Goal: Transaction & Acquisition: Subscribe to service/newsletter

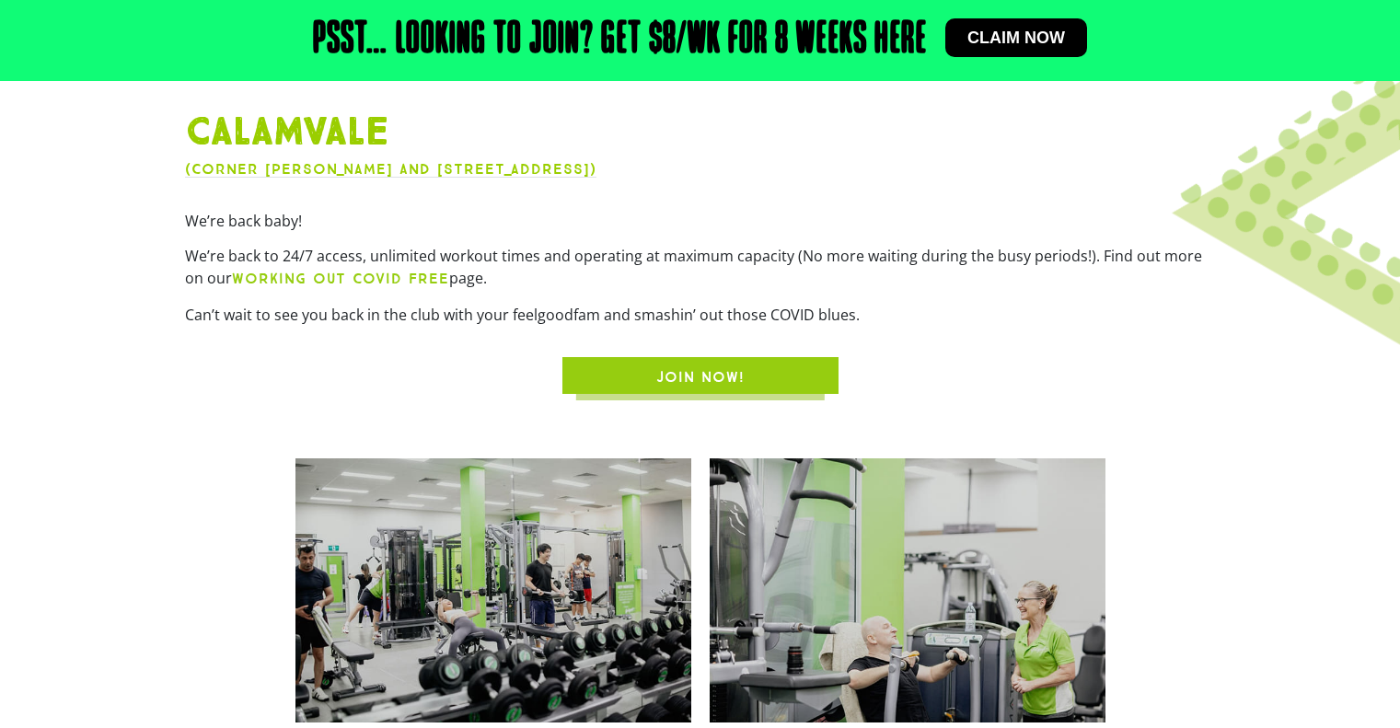
scroll to position [287, 0]
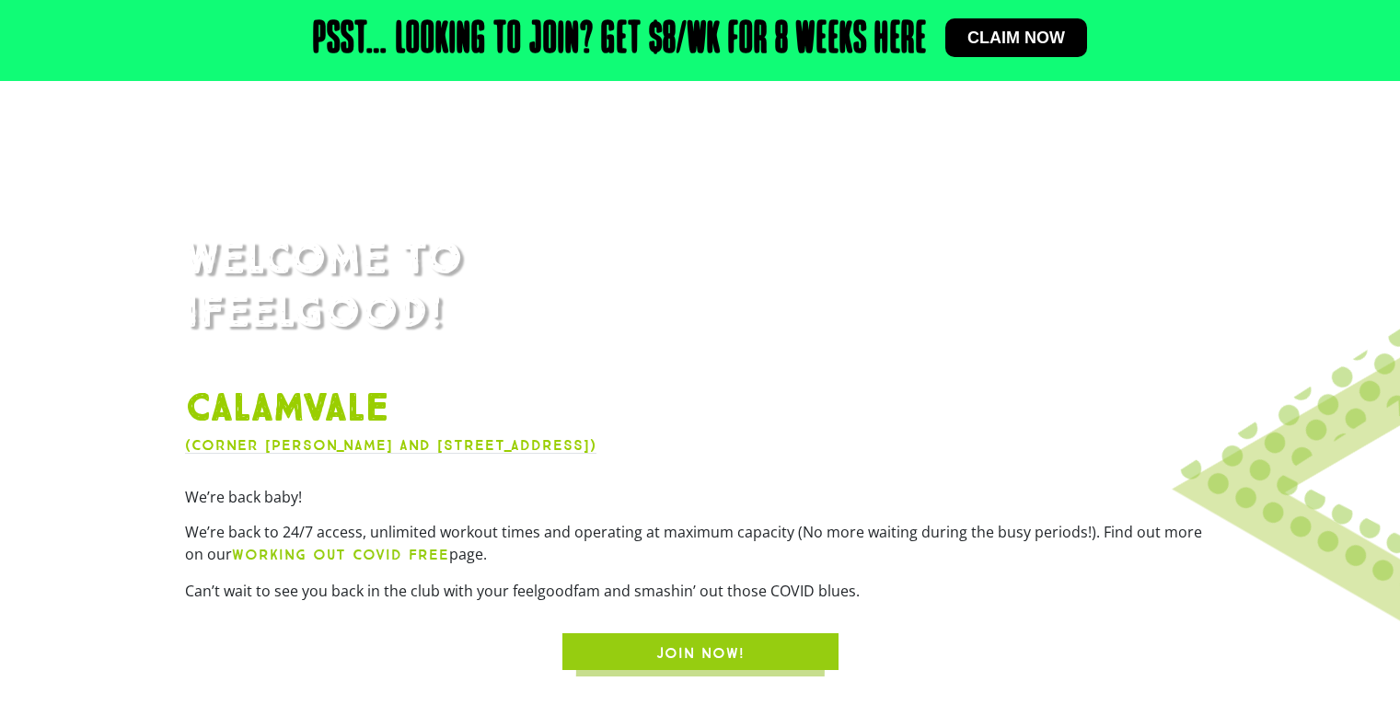
click at [670, 647] on span "JOIN NOW!" at bounding box center [700, 654] width 88 height 22
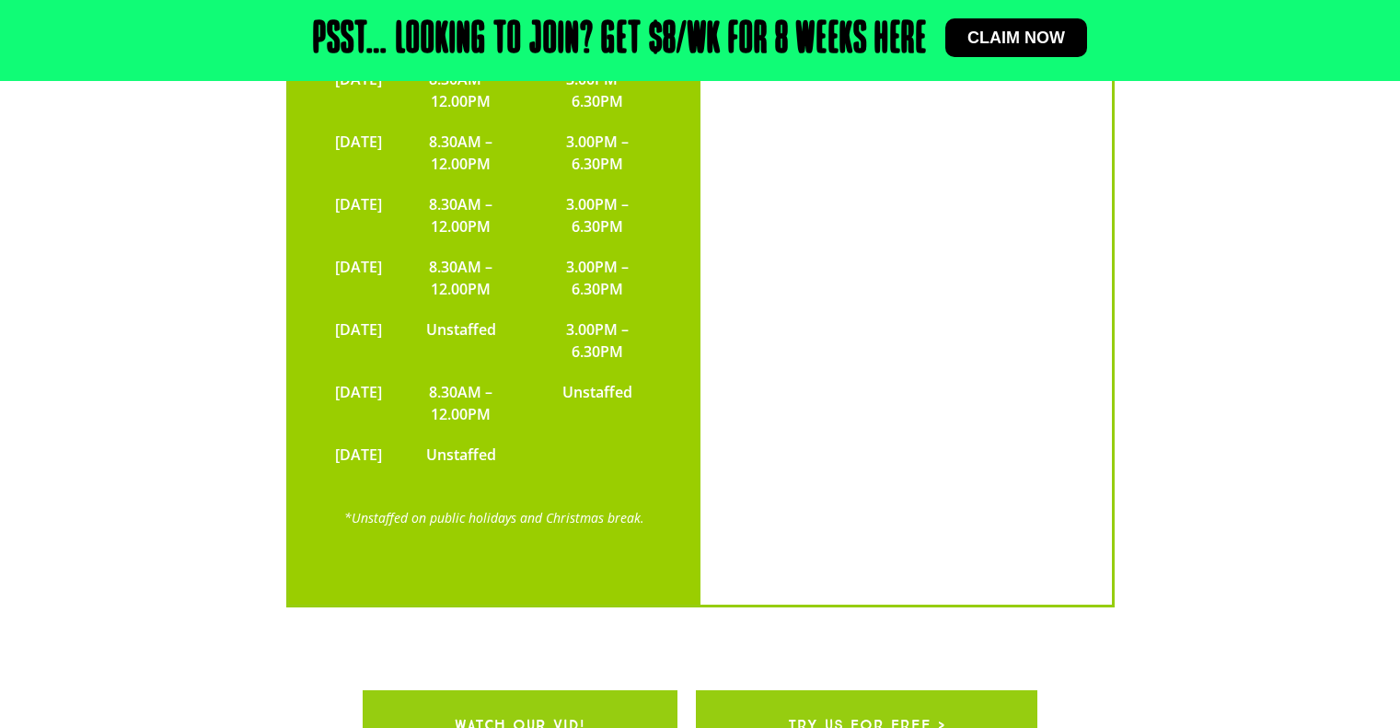
scroll to position [6180, 0]
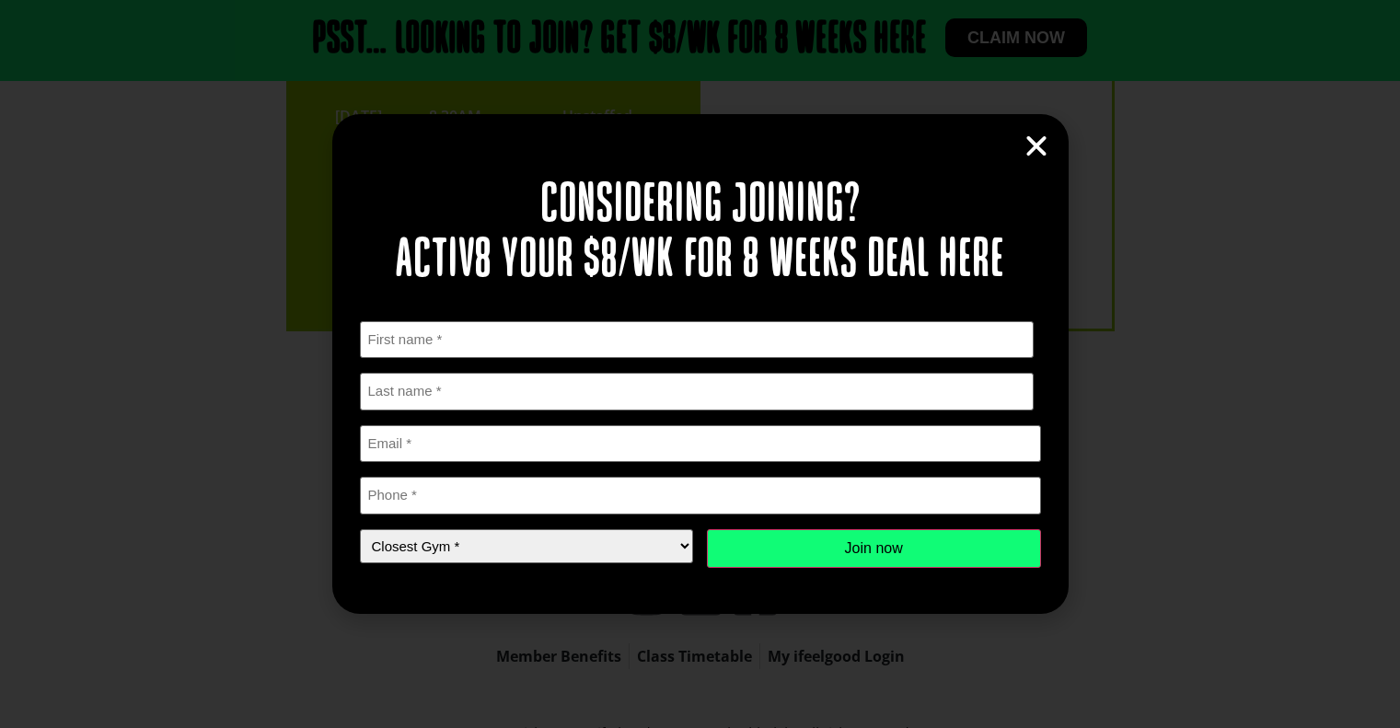
scroll to position [287, 0]
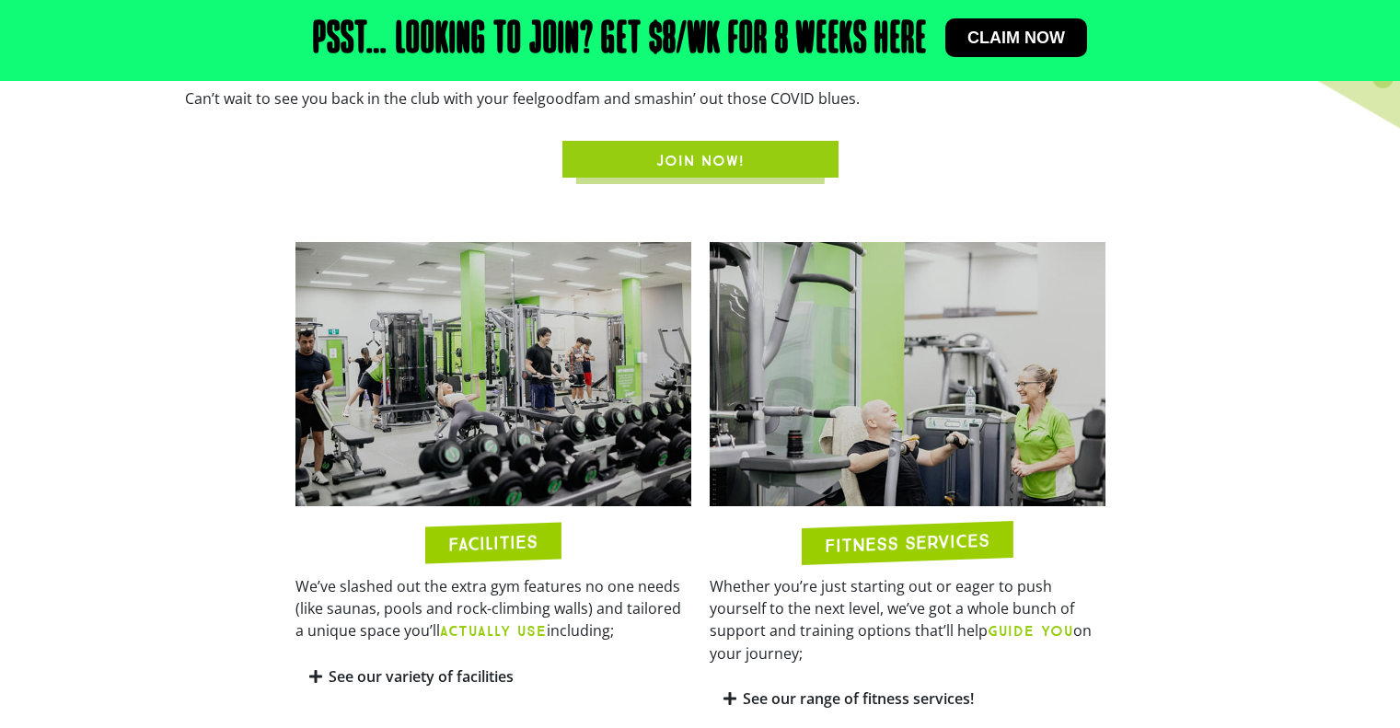
scroll to position [1056, 0]
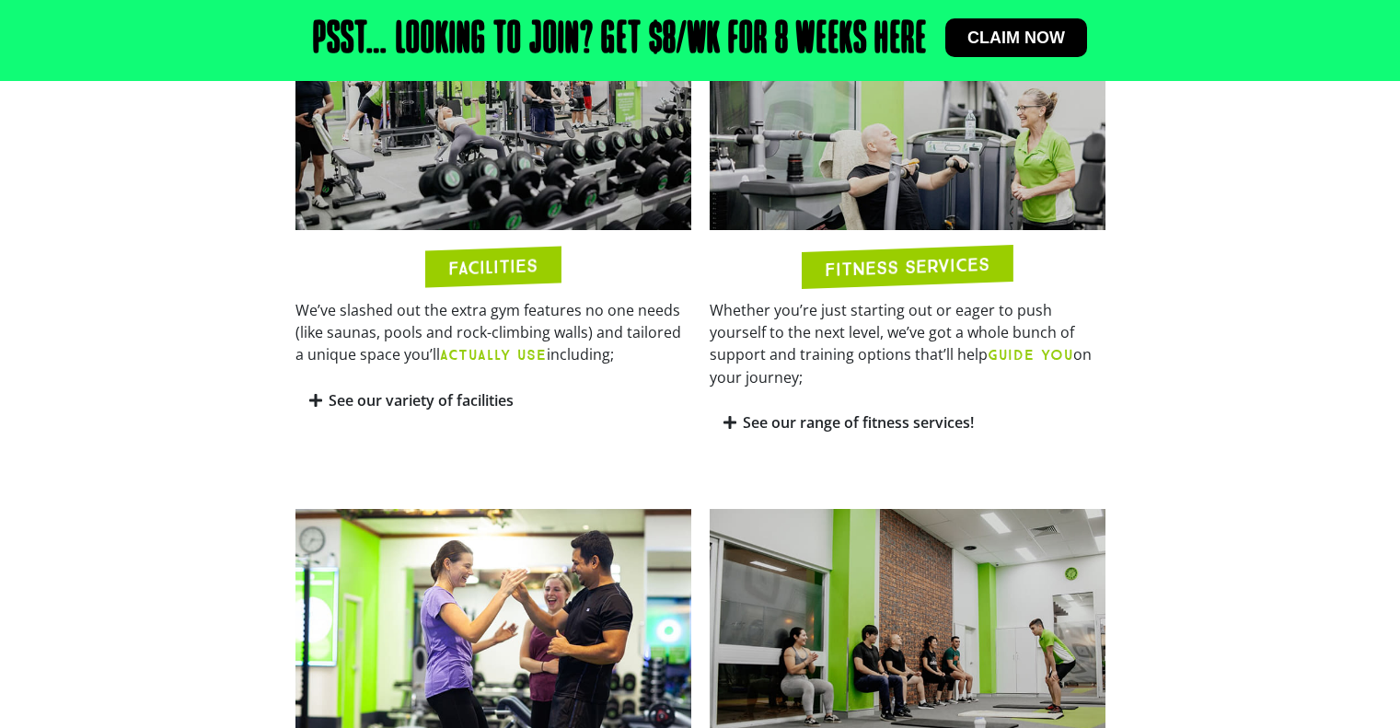
click at [461, 405] on link "See our variety of facilities" at bounding box center [421, 400] width 185 height 20
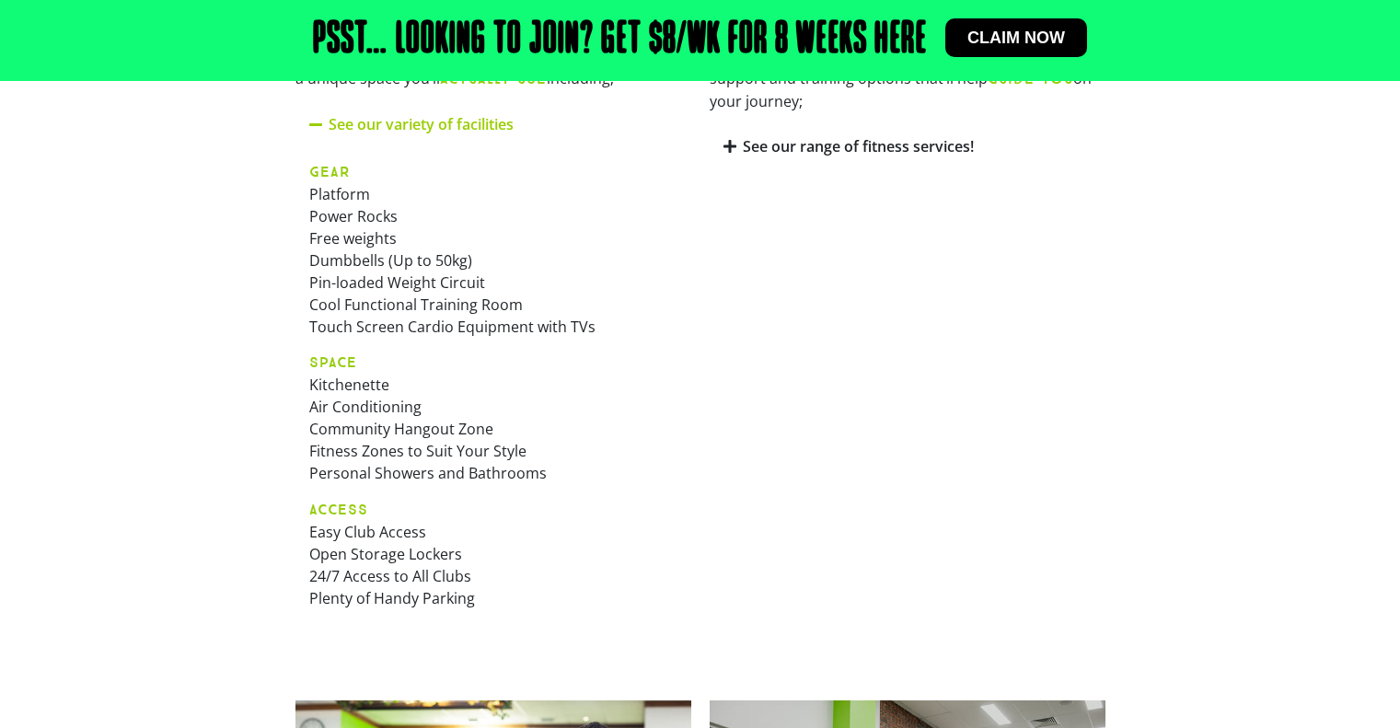
scroll to position [964, 0]
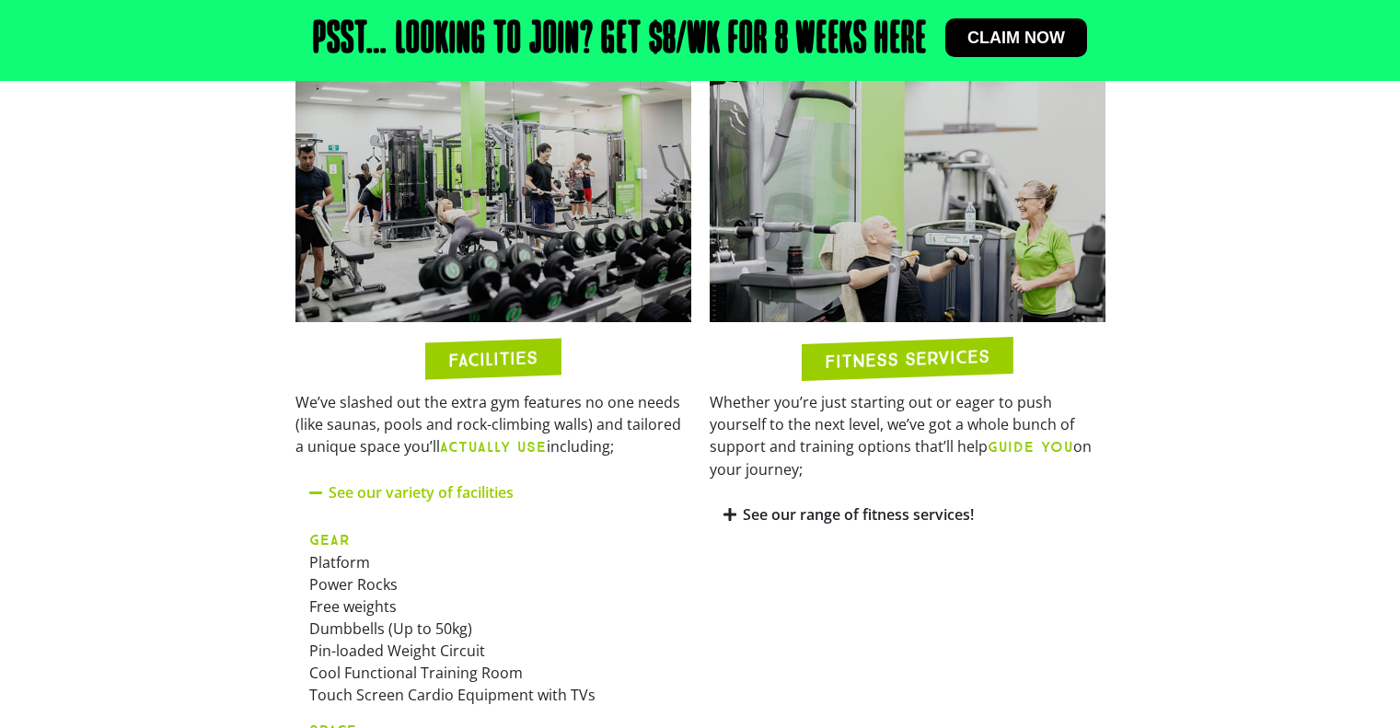
click at [792, 505] on link "See our range of fitness services!" at bounding box center [858, 515] width 231 height 20
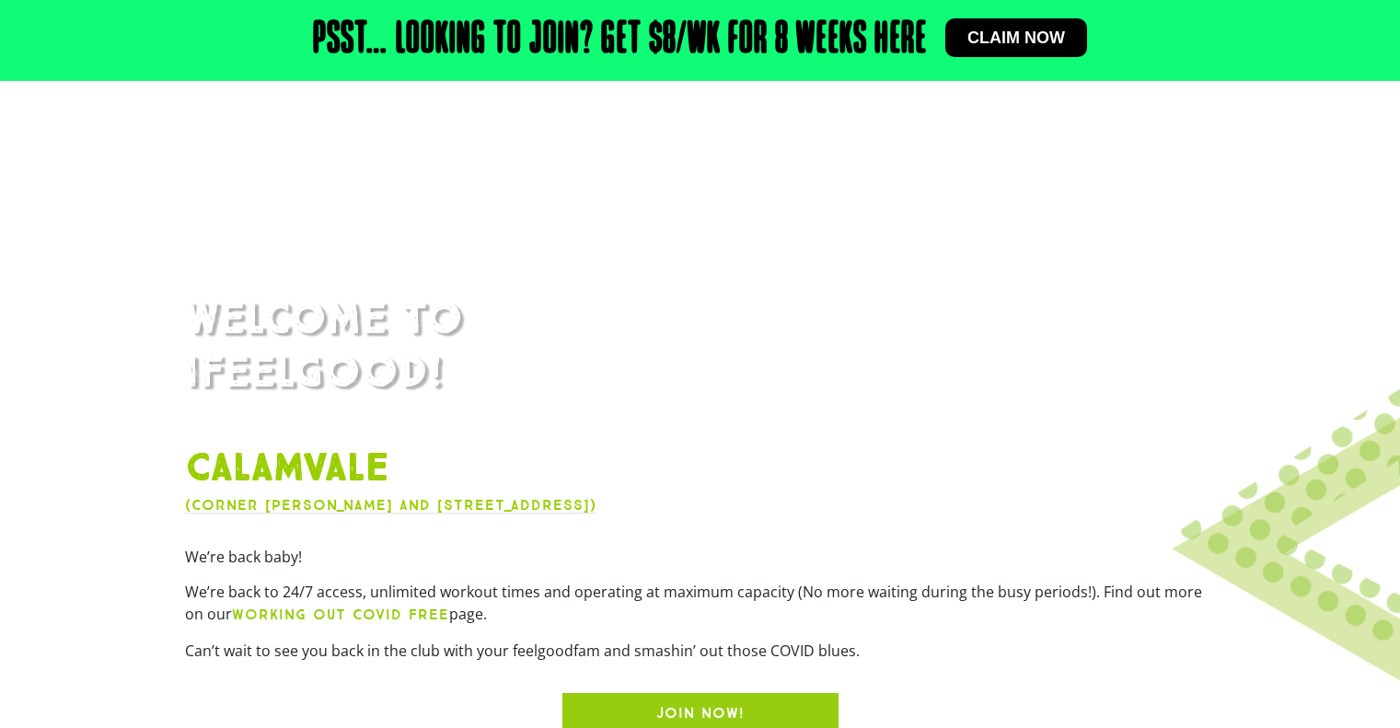
scroll to position [0, 0]
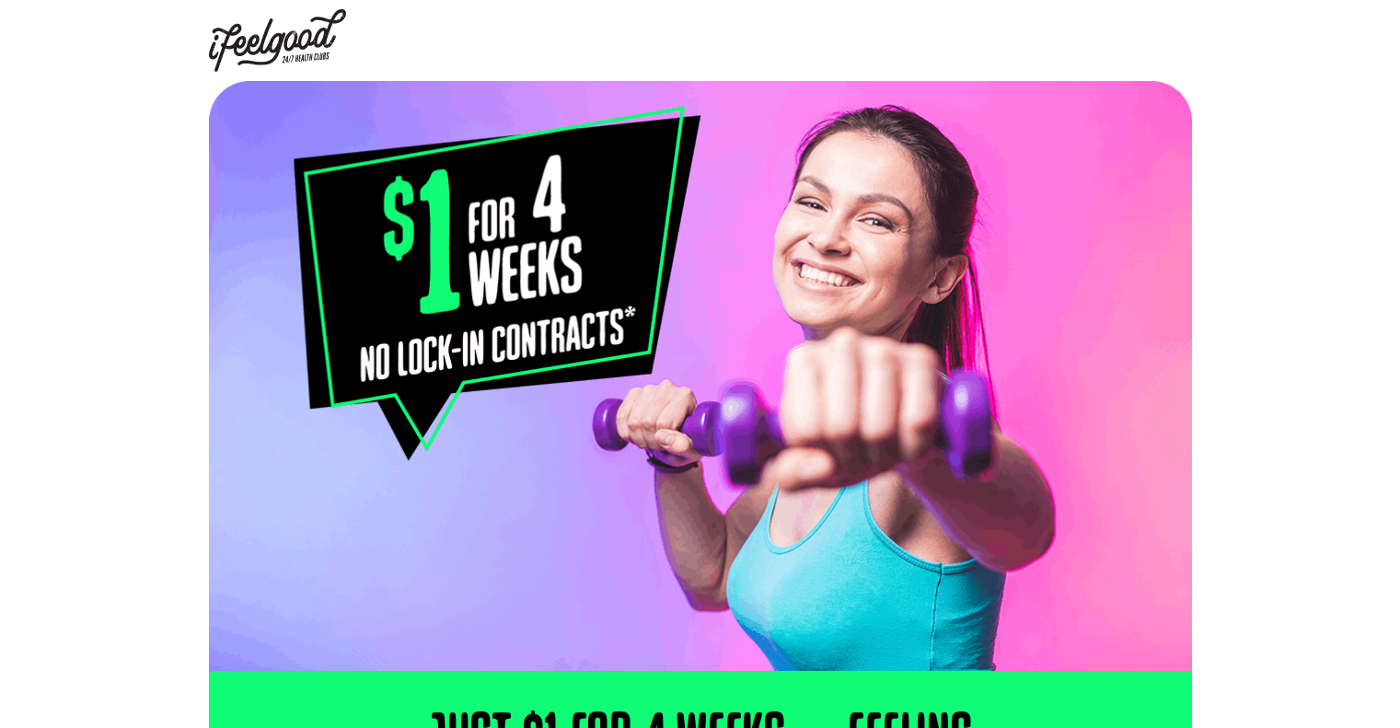
select select "Calamvale"
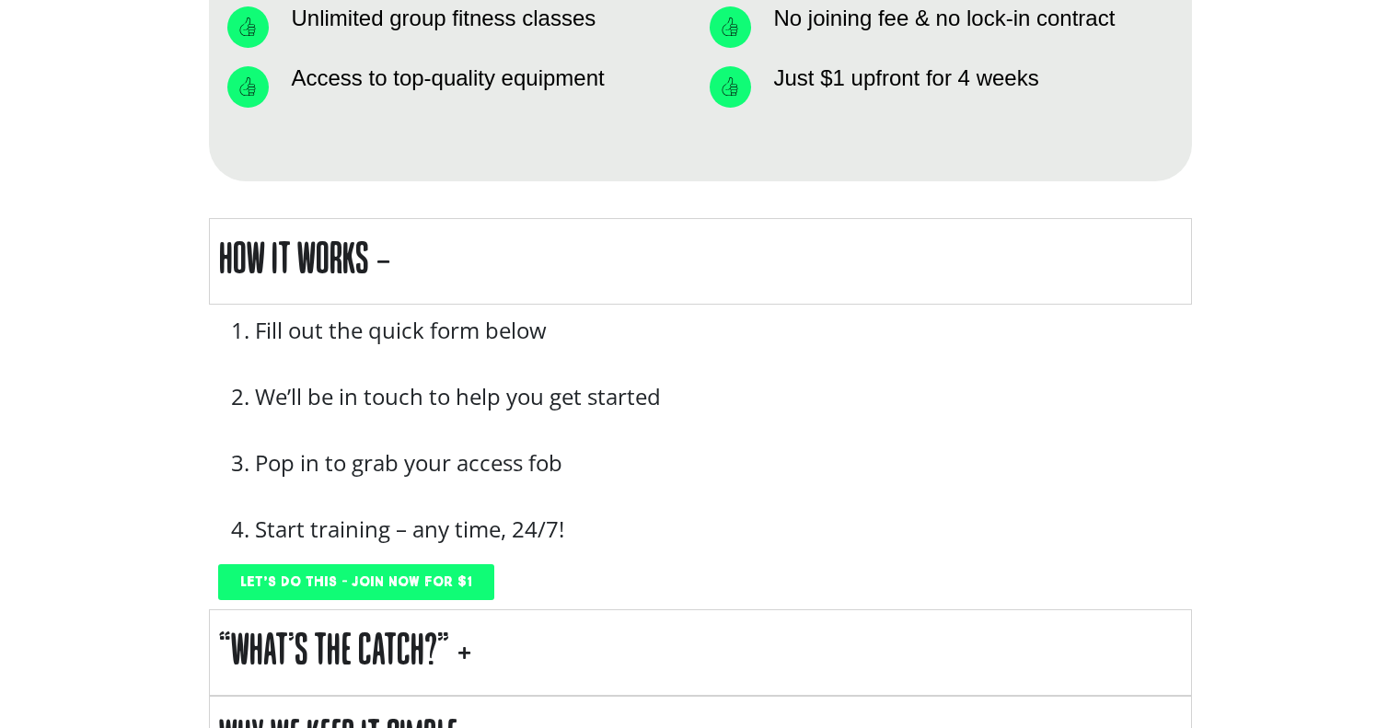
scroll to position [2118, 0]
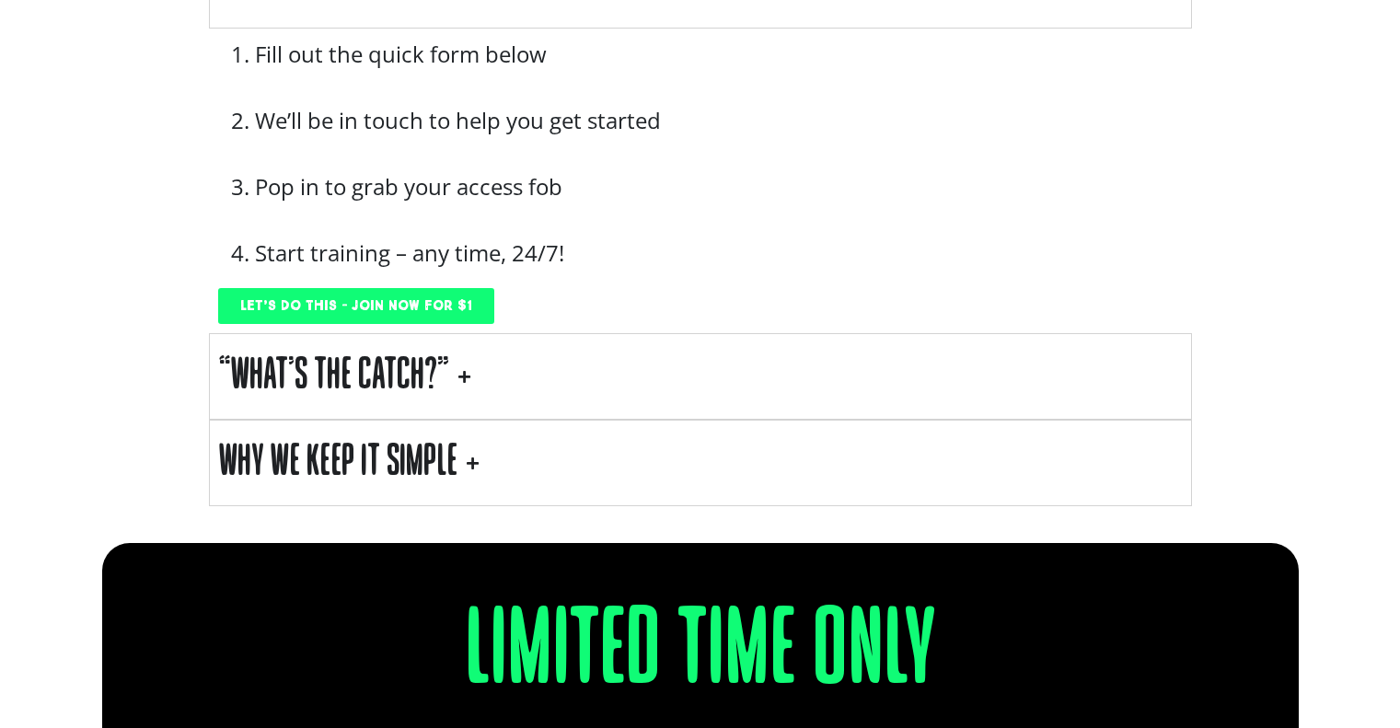
click at [465, 375] on summary "“What’s the Catch?”" at bounding box center [700, 376] width 983 height 87
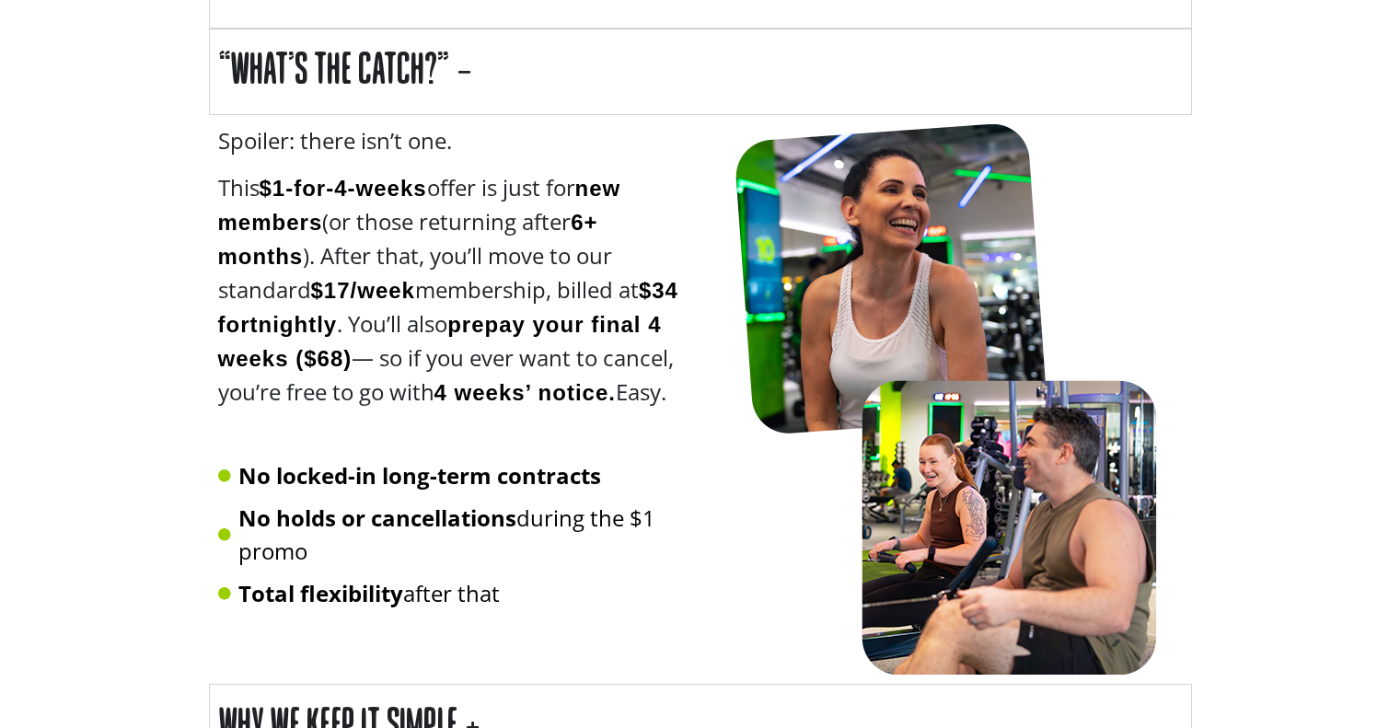
scroll to position [2302, 0]
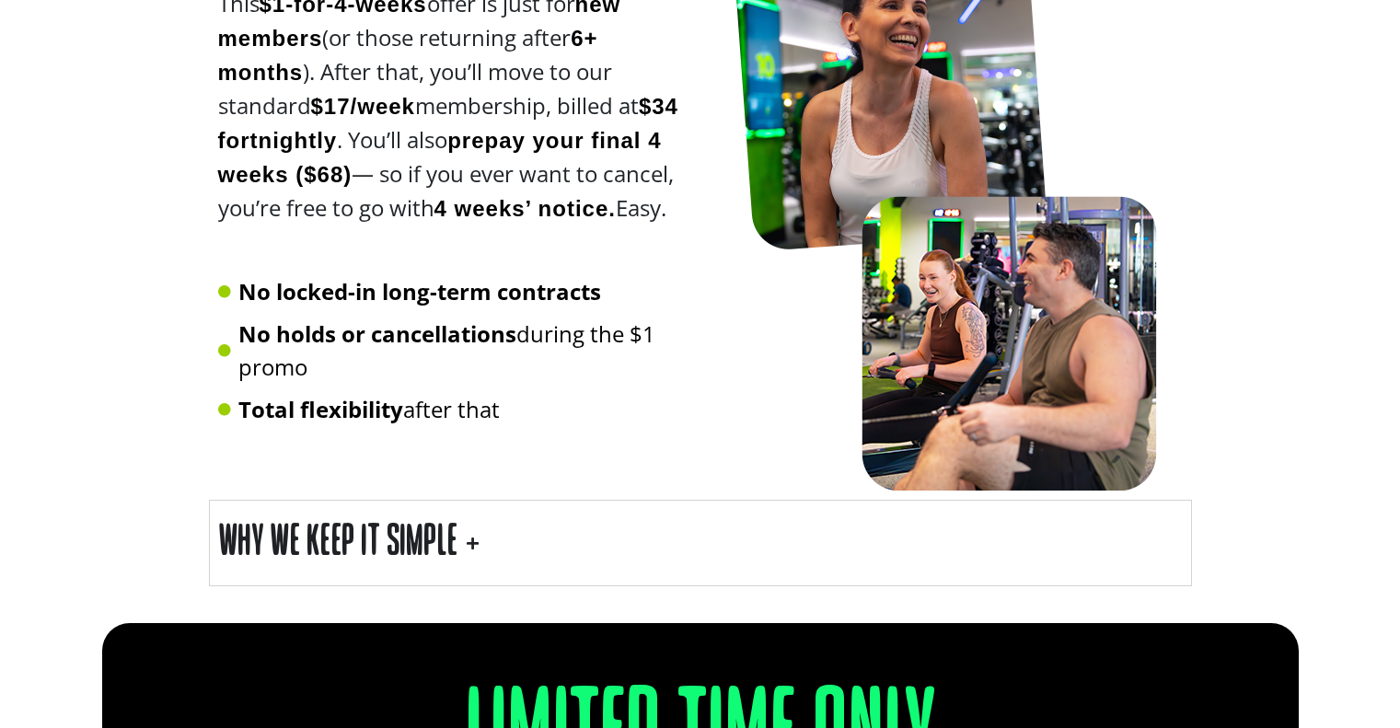
click at [515, 540] on summary "Why We Keep It Simple" at bounding box center [700, 543] width 983 height 87
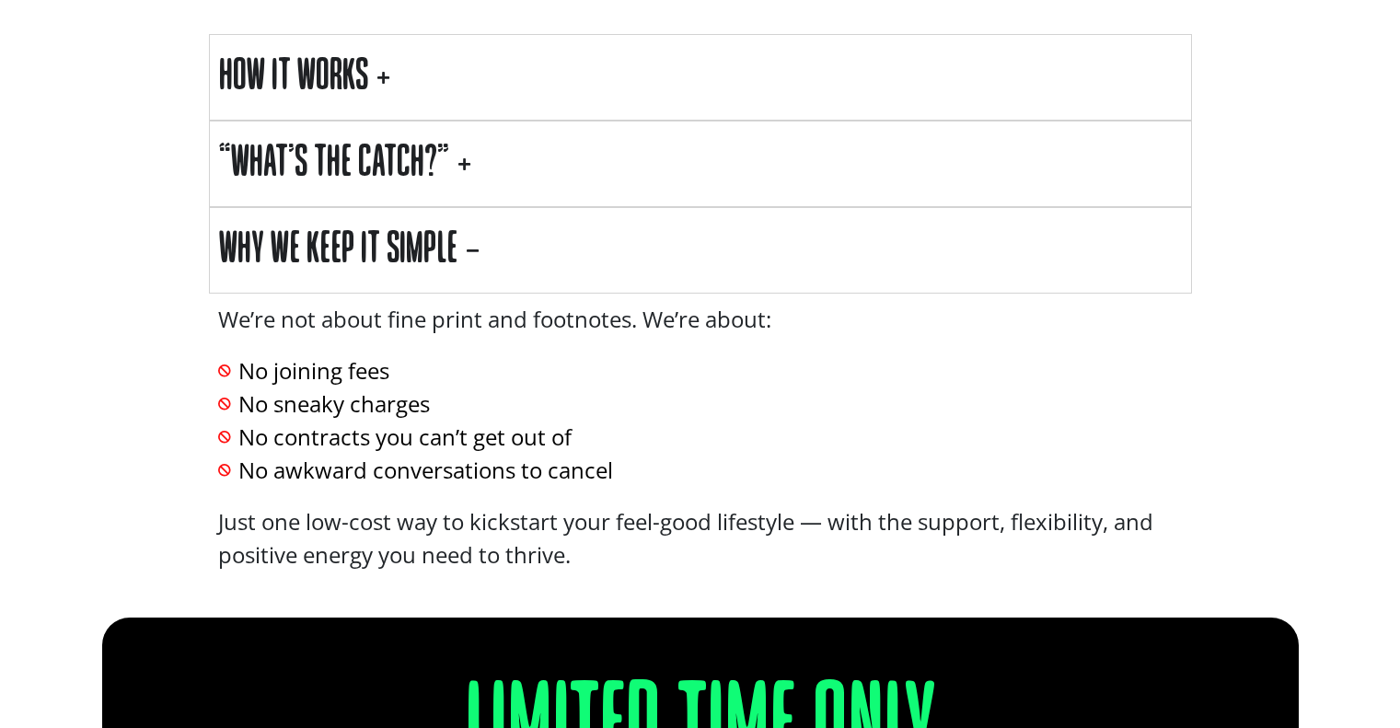
scroll to position [1749, 0]
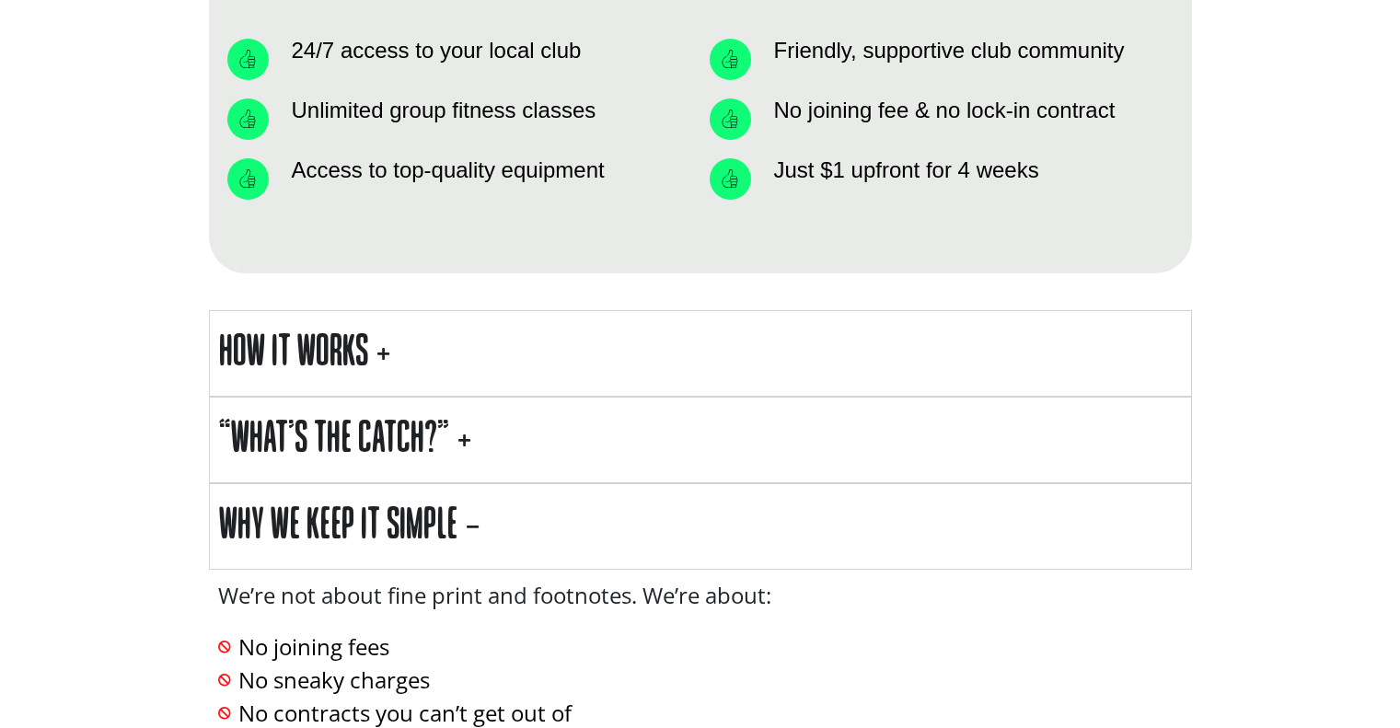
click at [478, 438] on summary "“What’s the Catch?”" at bounding box center [700, 440] width 983 height 87
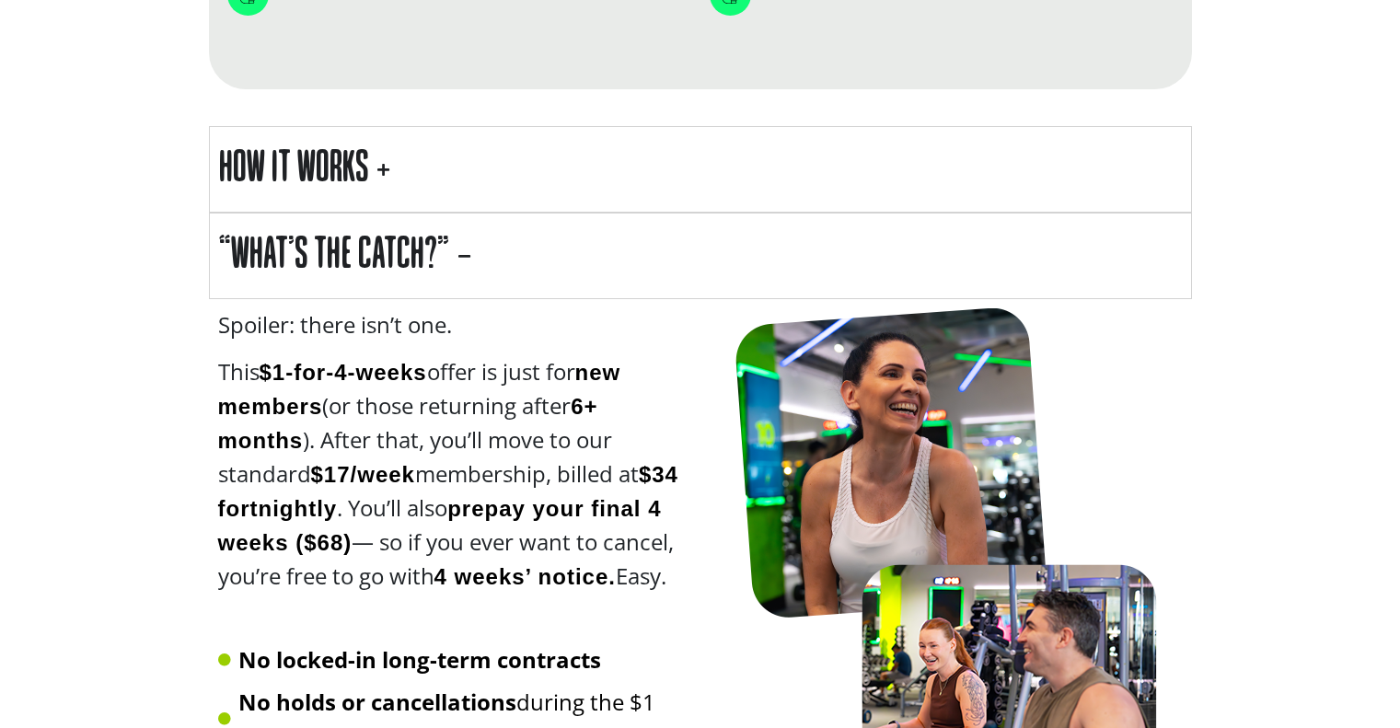
scroll to position [2026, 0]
